Goal: Communication & Community: Participate in discussion

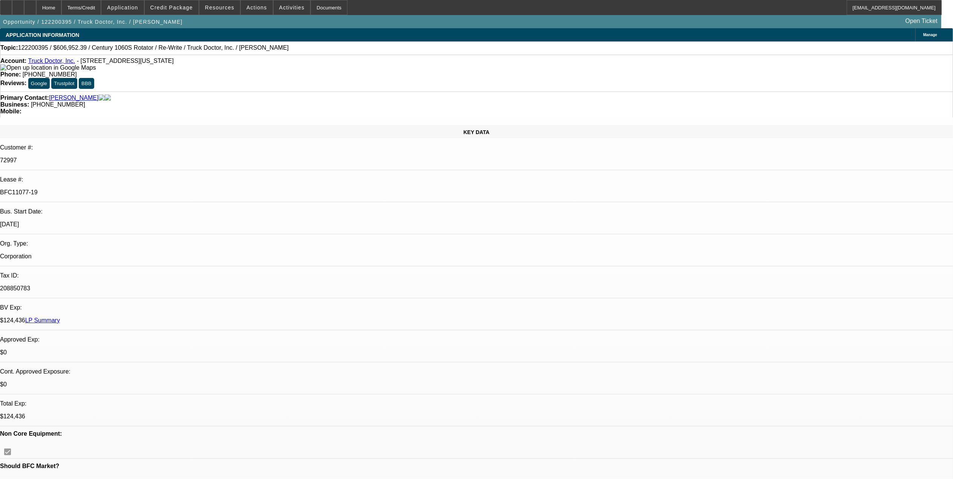
select select "0"
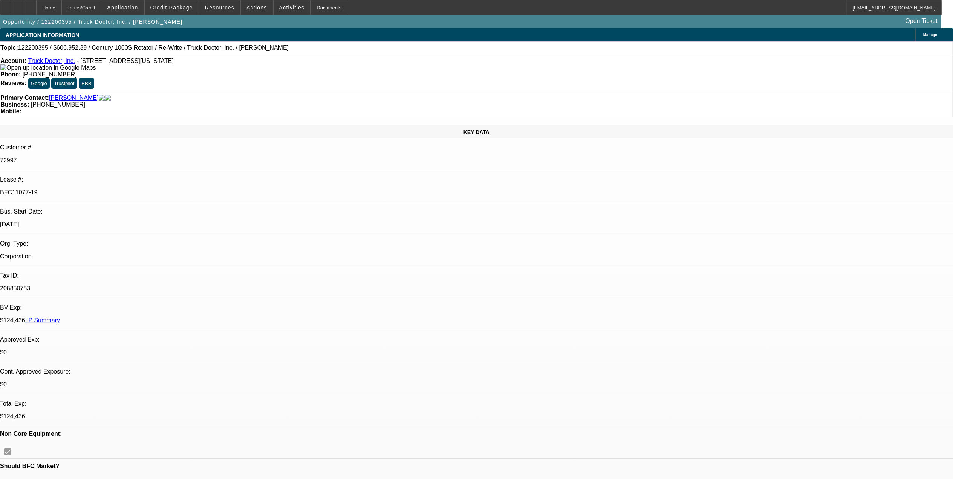
select select "0"
select select "2"
select select "0"
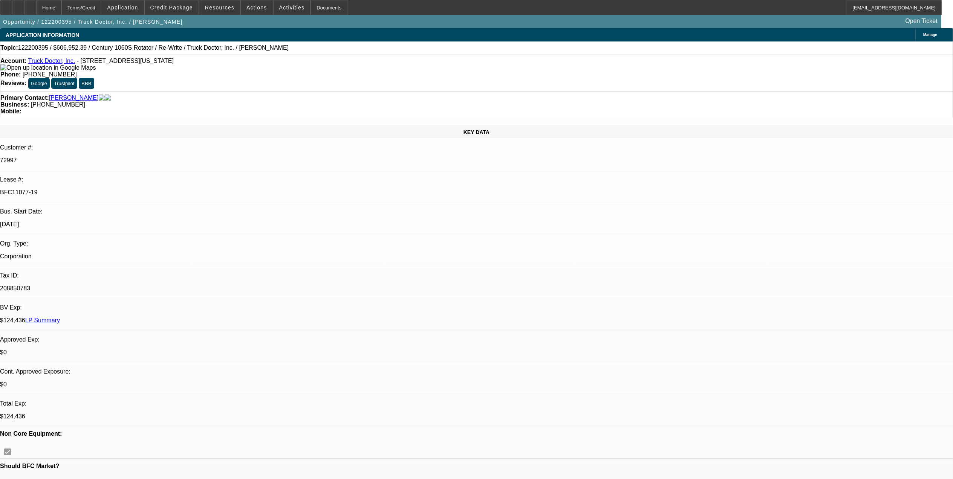
select select "1"
select select "2"
select select "6"
select select "1"
select select "2"
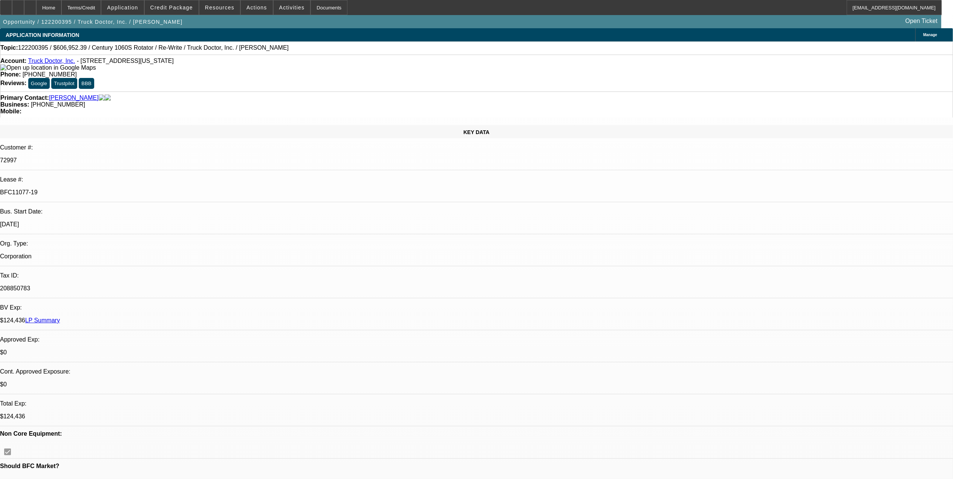
select select "6"
select select "1"
select select "2"
select select "6"
select select "1"
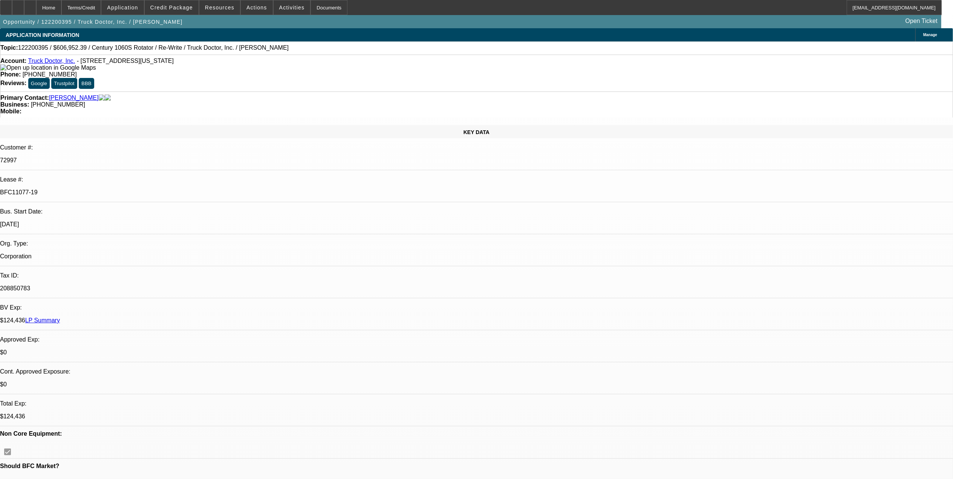
select select "2"
select select "6"
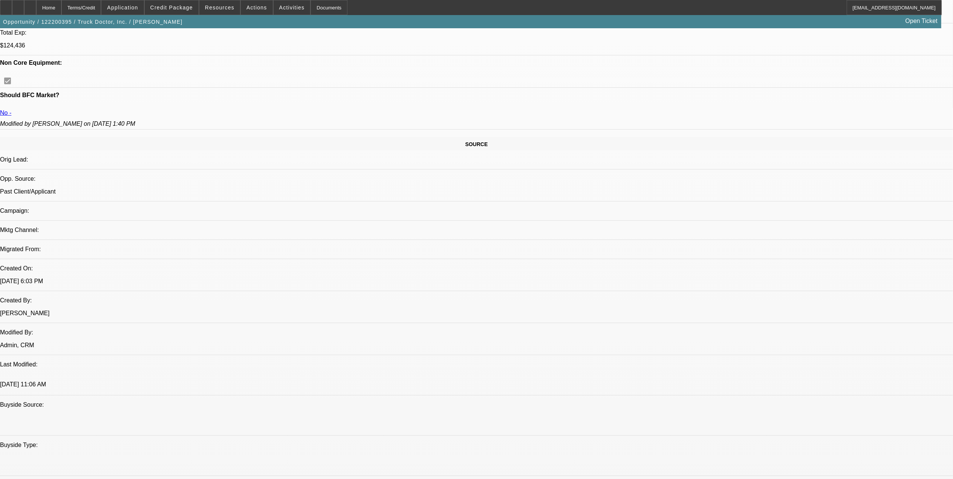
scroll to position [251, 0]
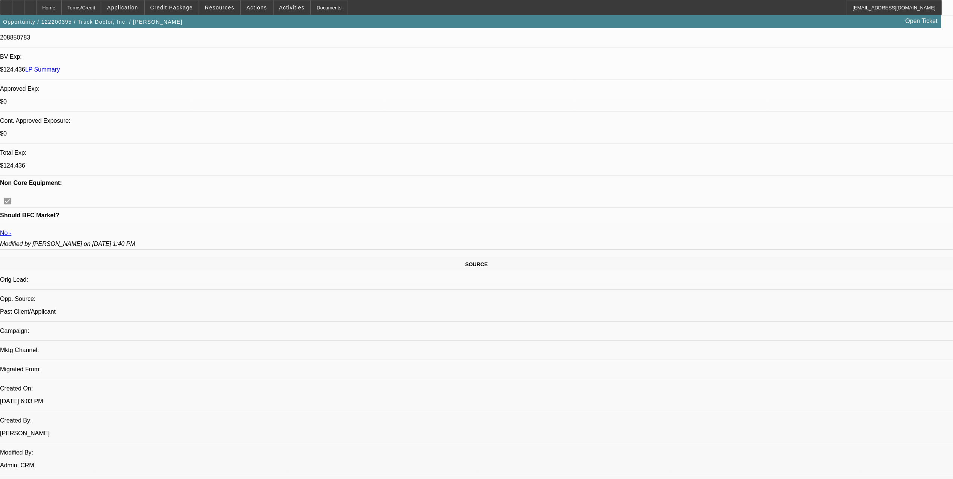
drag, startPoint x: 691, startPoint y: 99, endPoint x: 702, endPoint y: 93, distance: 11.8
drag, startPoint x: 702, startPoint y: 93, endPoint x: 690, endPoint y: 80, distance: 17.7
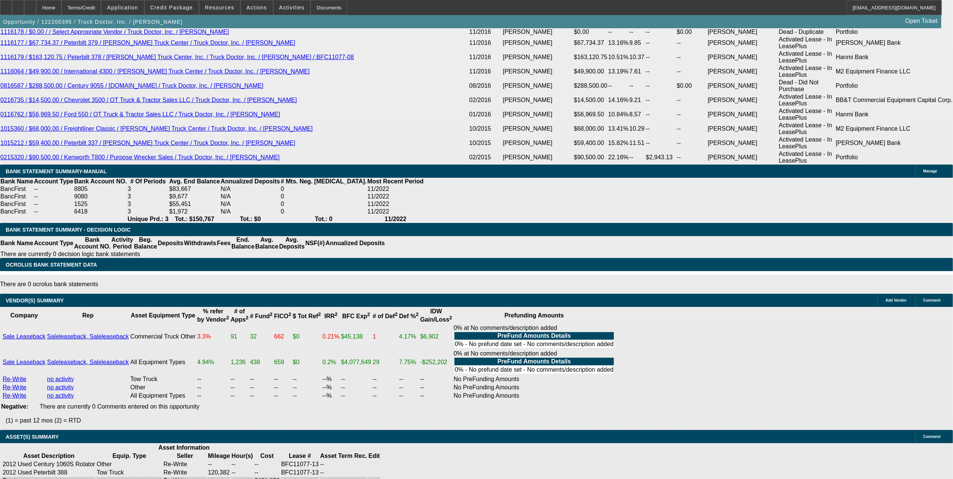
scroll to position [1658, 0]
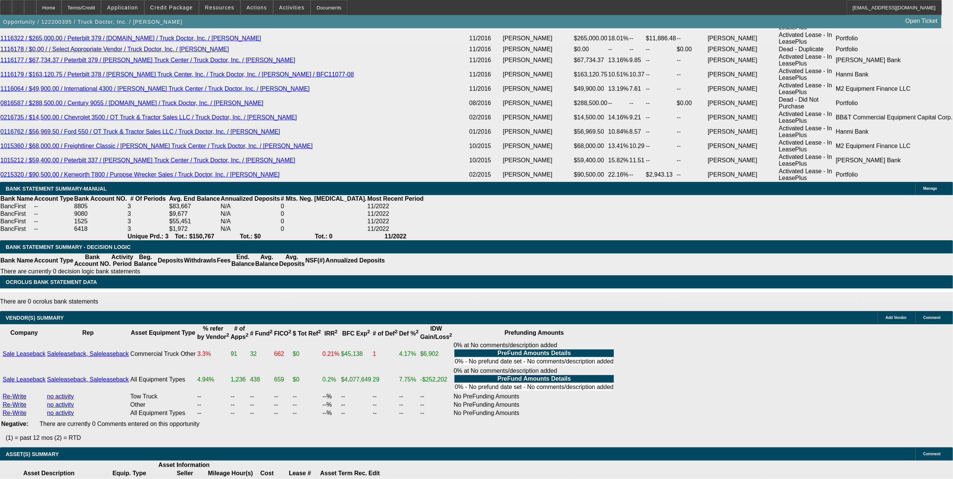
drag, startPoint x: 716, startPoint y: 165, endPoint x: 723, endPoint y: 174, distance: 11.1
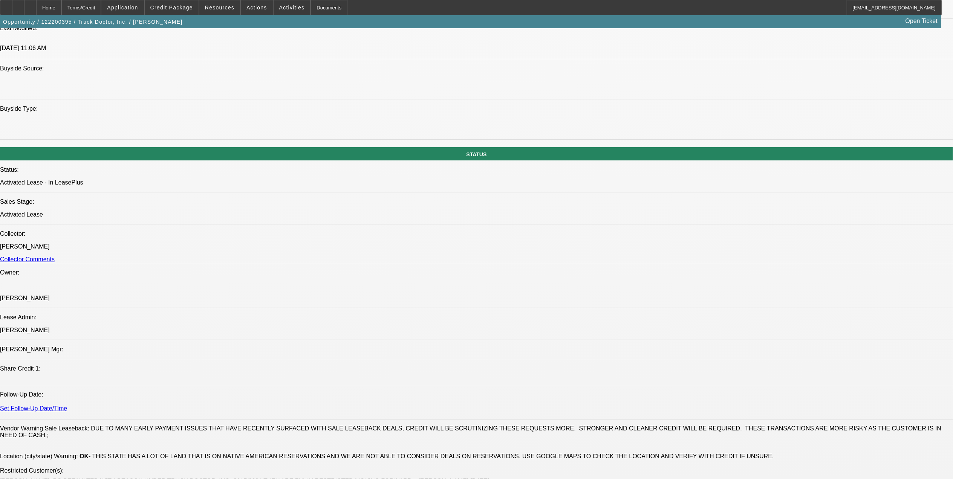
scroll to position [653, 0]
